Goal: Task Accomplishment & Management: Use online tool/utility

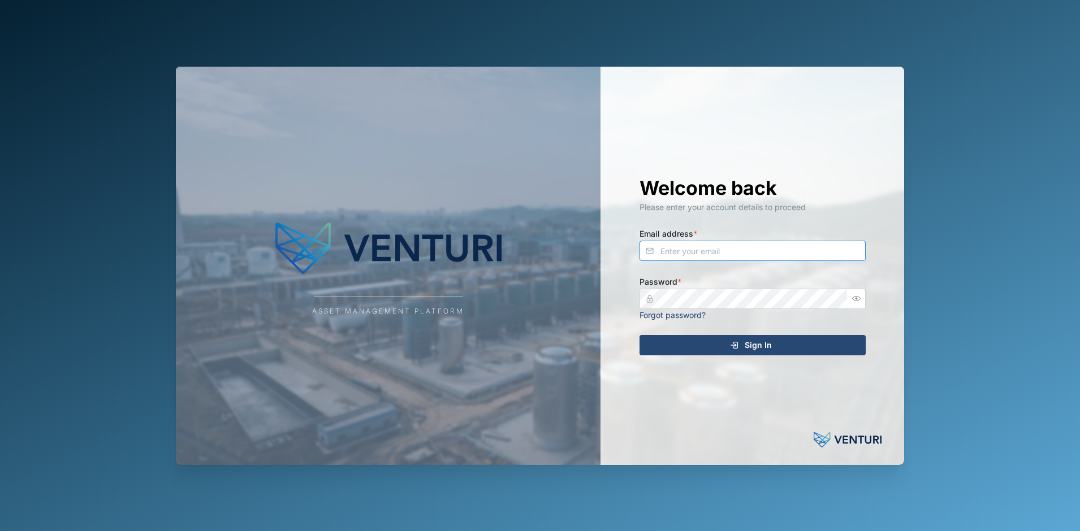
click at [711, 252] on input "Email address *" at bounding box center [752, 251] width 226 height 20
type input "[EMAIL_ADDRESS][DOMAIN_NAME]"
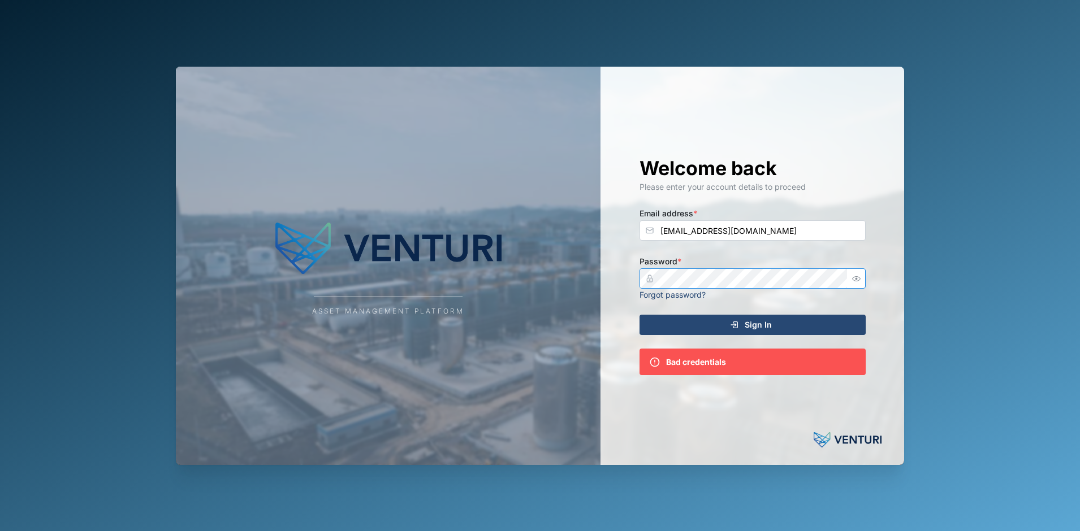
click at [525, 267] on div "Asset Management Platform Welcome back Please enter your account details to pro…" at bounding box center [540, 266] width 728 height 399
click at [421, 262] on div "Asset Management Platform Welcome back Please enter your account details to pro…" at bounding box center [540, 266] width 728 height 399
click at [475, 273] on div "Asset Management Platform Welcome back Please enter your account details to pro…" at bounding box center [540, 266] width 728 height 399
click at [0, 531] on com-1password-button at bounding box center [0, 531] width 0 height 0
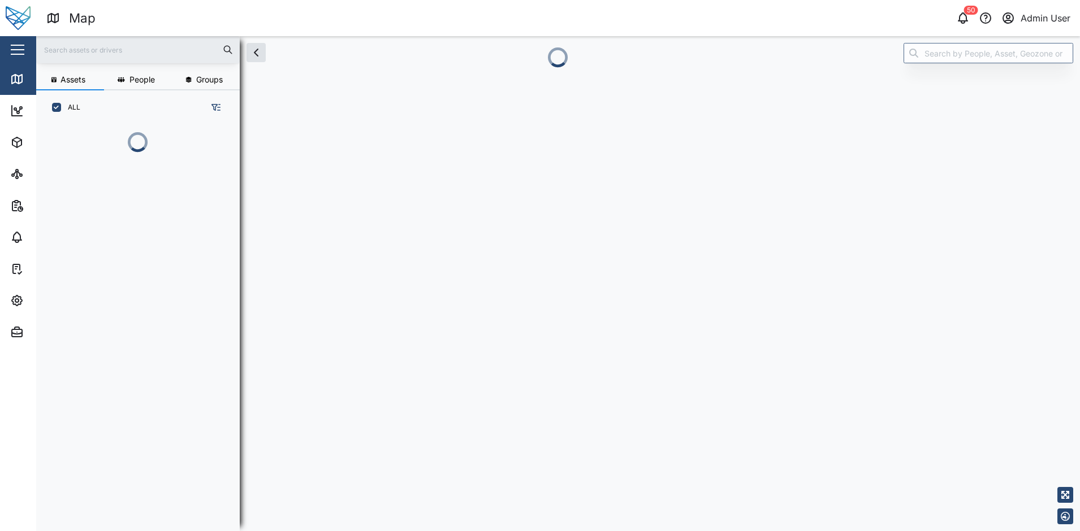
scroll to position [9, 9]
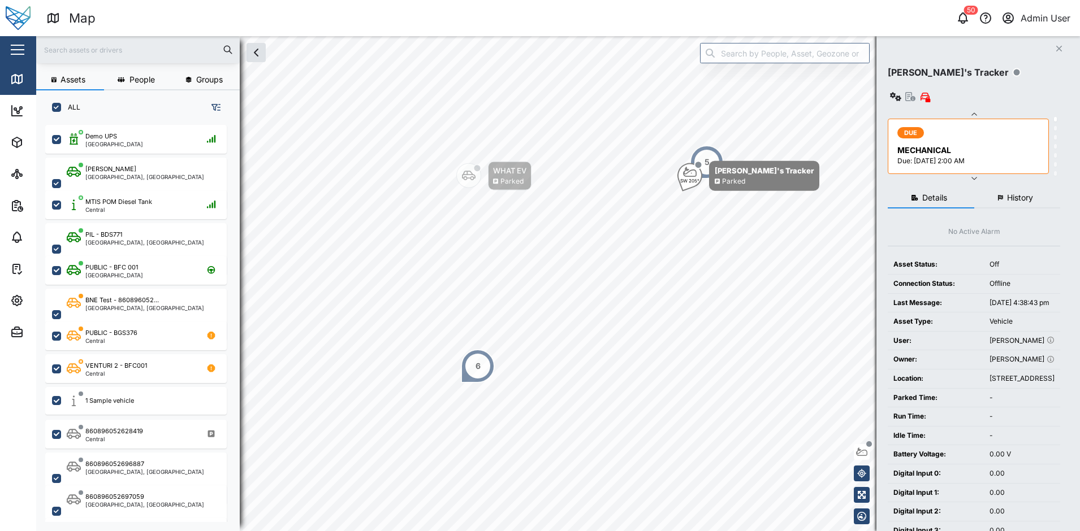
click at [474, 375] on div "6" at bounding box center [478, 366] width 34 height 34
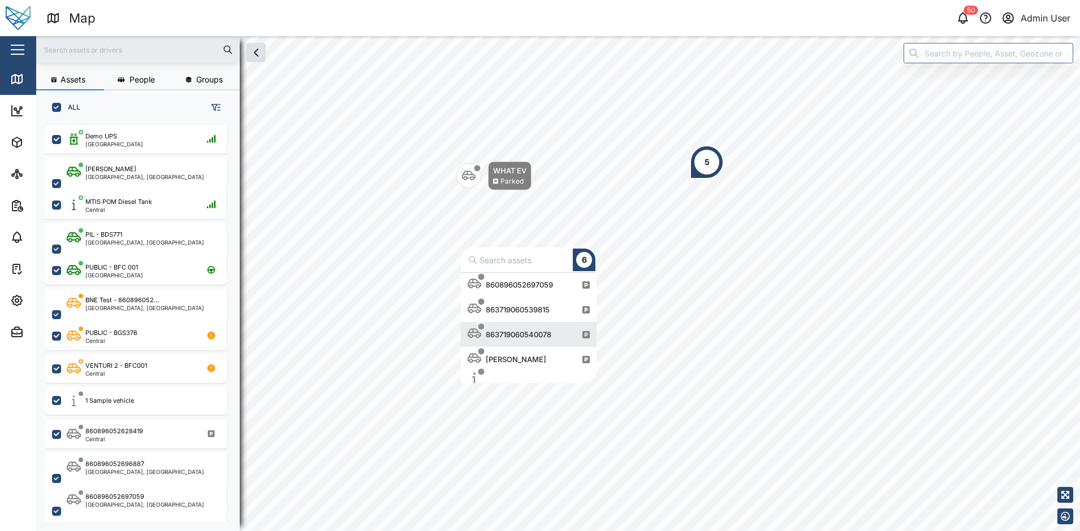
scroll to position [39, 0]
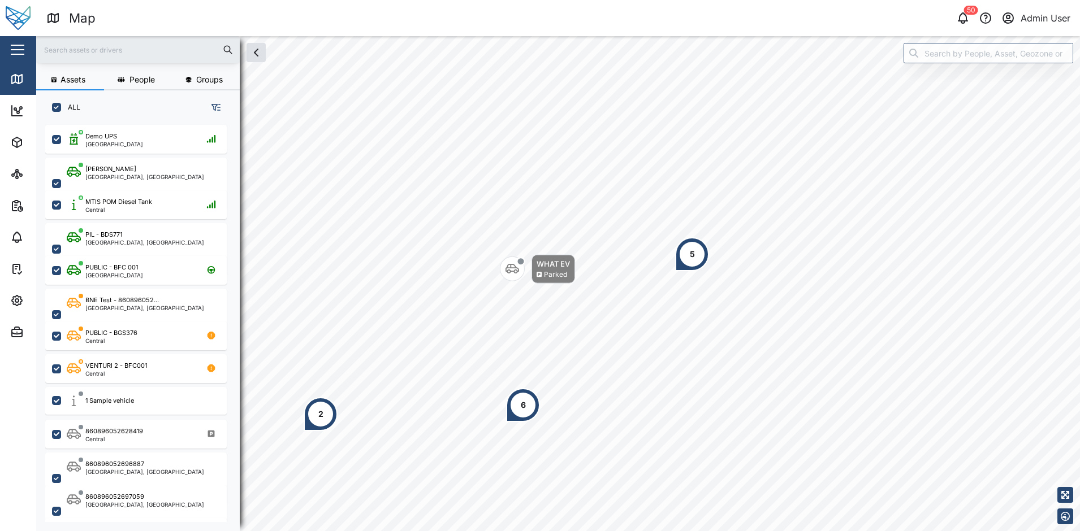
click at [305, 420] on div "2" at bounding box center [321, 414] width 34 height 34
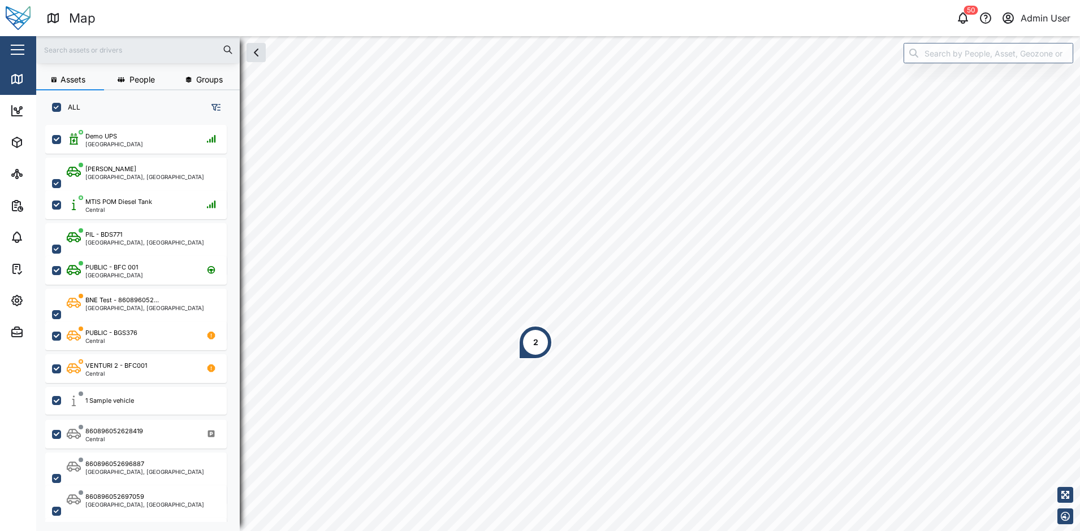
click at [535, 337] on div "2" at bounding box center [535, 342] width 5 height 12
click at [591, 258] on div "PIL - BDS771" at bounding box center [565, 261] width 52 height 11
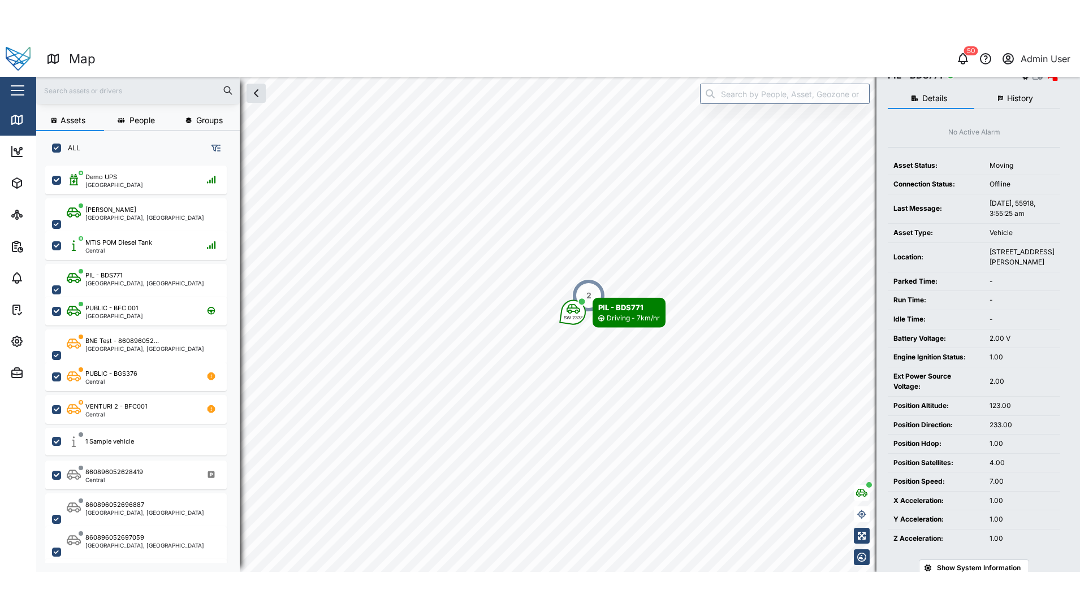
scroll to position [23, 0]
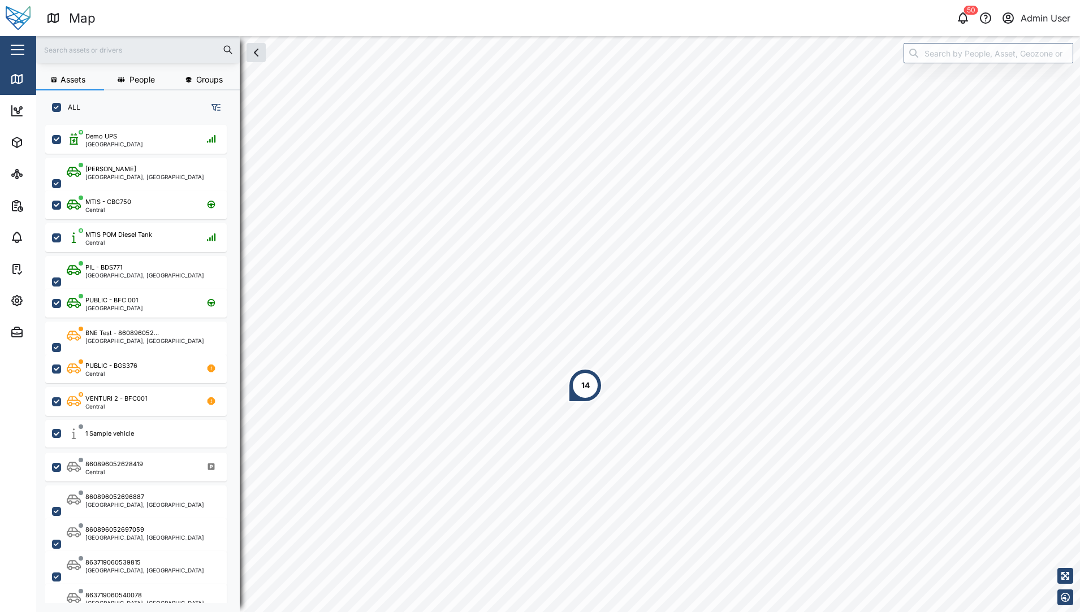
scroll to position [474, 177]
